Goal: Navigation & Orientation: Find specific page/section

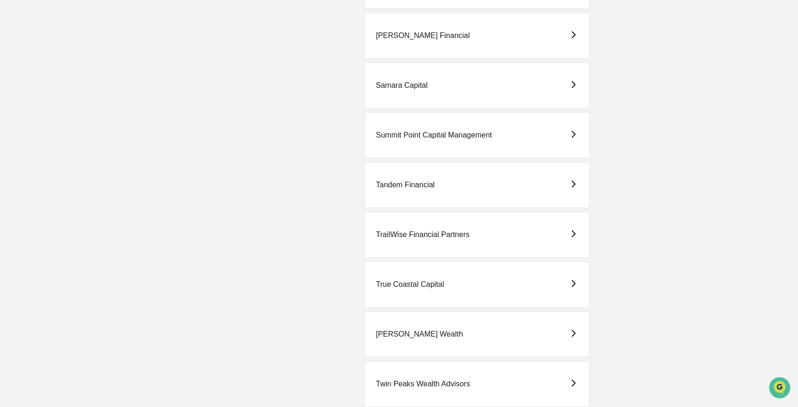
scroll to position [2585, 0]
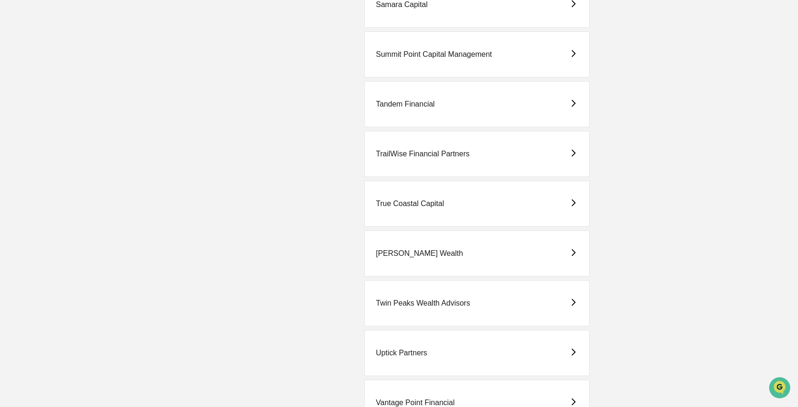
click at [423, 201] on div "True Coastal Capital" at bounding box center [410, 203] width 68 height 8
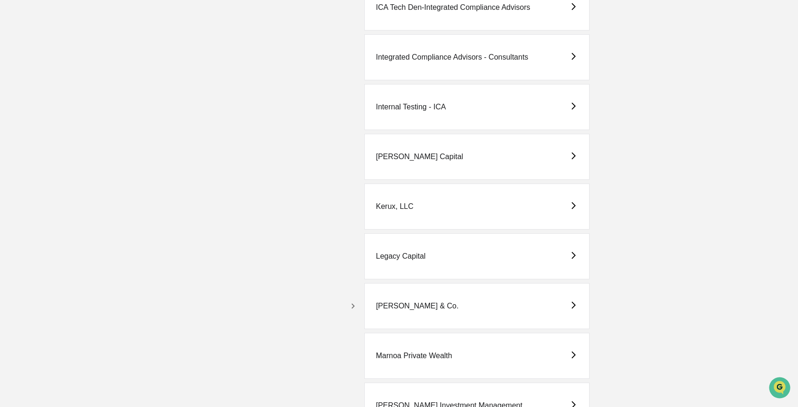
scroll to position [1490, 0]
click at [406, 205] on div "Kerux, LLC" at bounding box center [395, 204] width 38 height 8
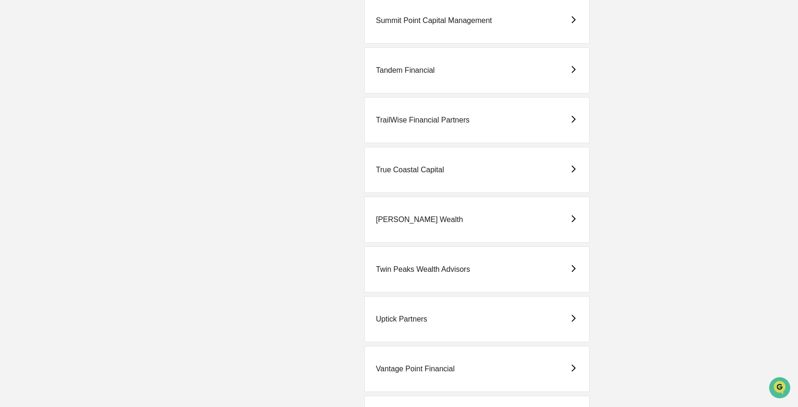
scroll to position [2620, 0]
click at [411, 168] on div "True Coastal Capital" at bounding box center [410, 168] width 68 height 8
